Goal: Task Accomplishment & Management: Use online tool/utility

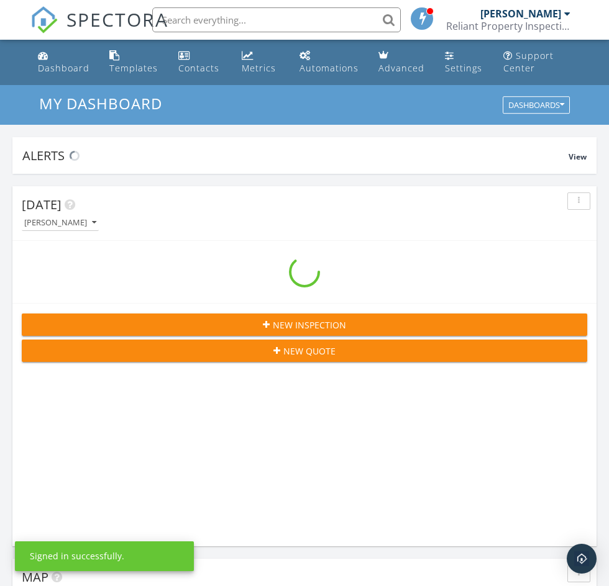
scroll to position [2144, 628]
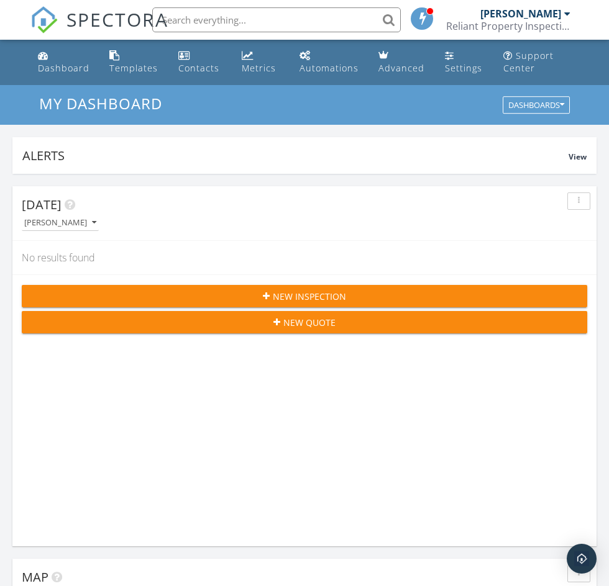
click at [304, 303] on span "New Inspection" at bounding box center [309, 296] width 73 height 13
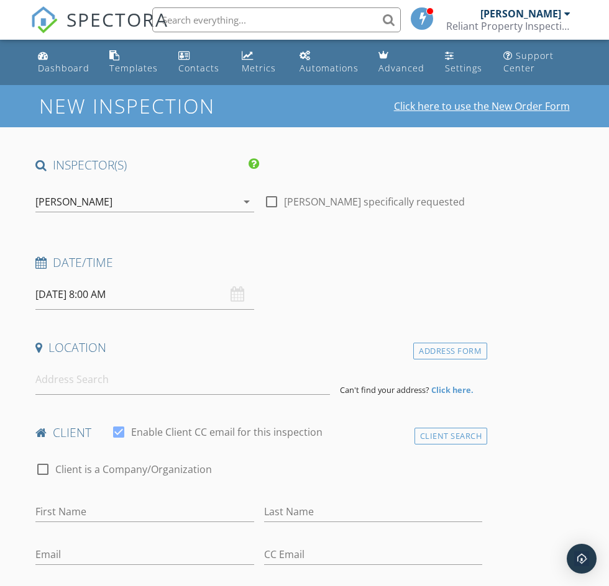
click at [455, 111] on link "Click here to use the New Order Form" at bounding box center [482, 106] width 176 height 10
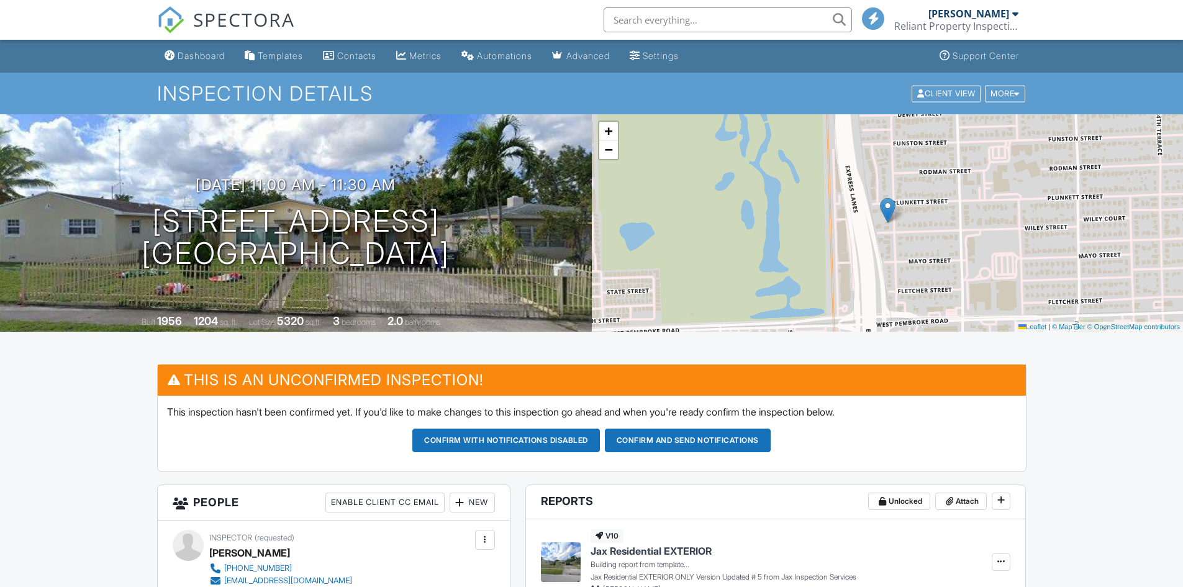
scroll to position [186, 0]
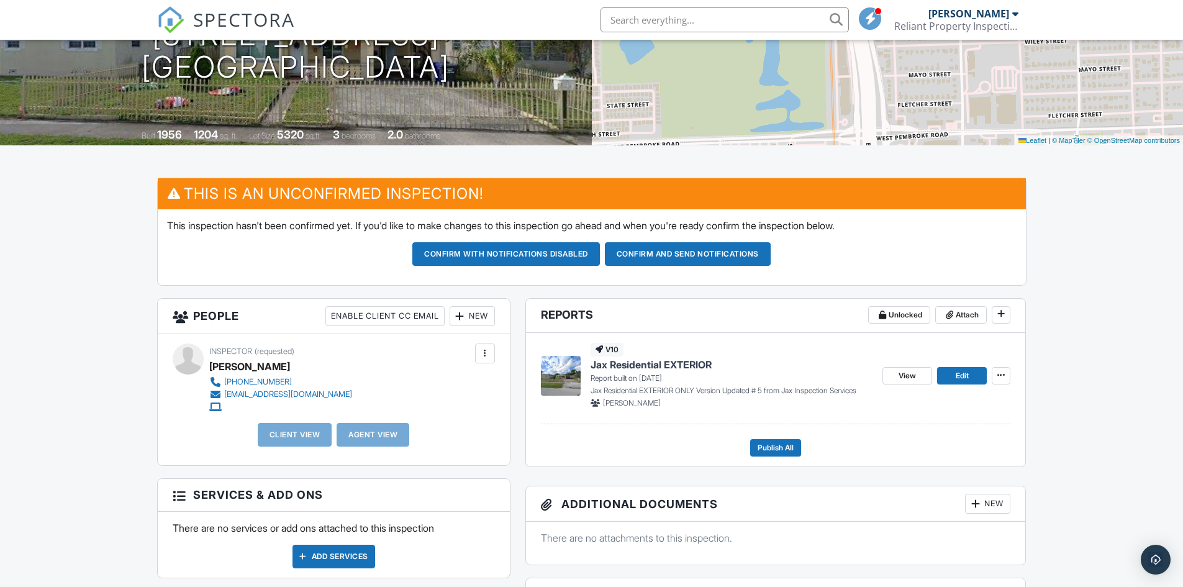
click at [680, 363] on span "Jax Residential EXTERIOR" at bounding box center [651, 365] width 121 height 14
